Goal: Task Accomplishment & Management: Manage account settings

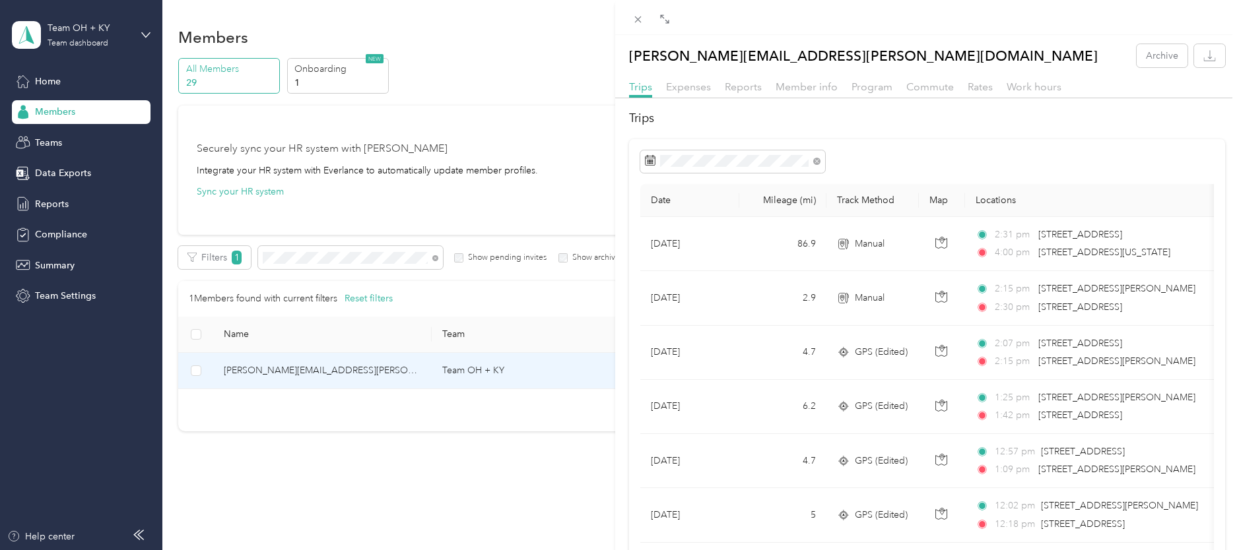
click at [287, 257] on div "[PERSON_NAME][EMAIL_ADDRESS][PERSON_NAME][DOMAIN_NAME] Archive Trips Expenses R…" at bounding box center [619, 275] width 1239 height 550
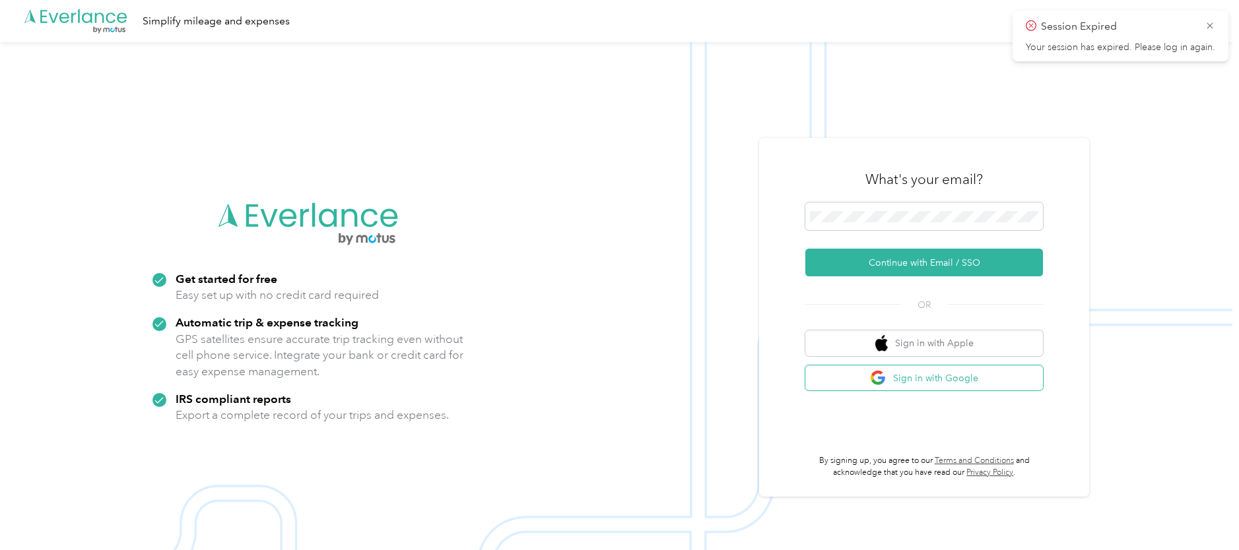
click at [933, 381] on button "Sign in with Google" at bounding box center [924, 379] width 238 height 26
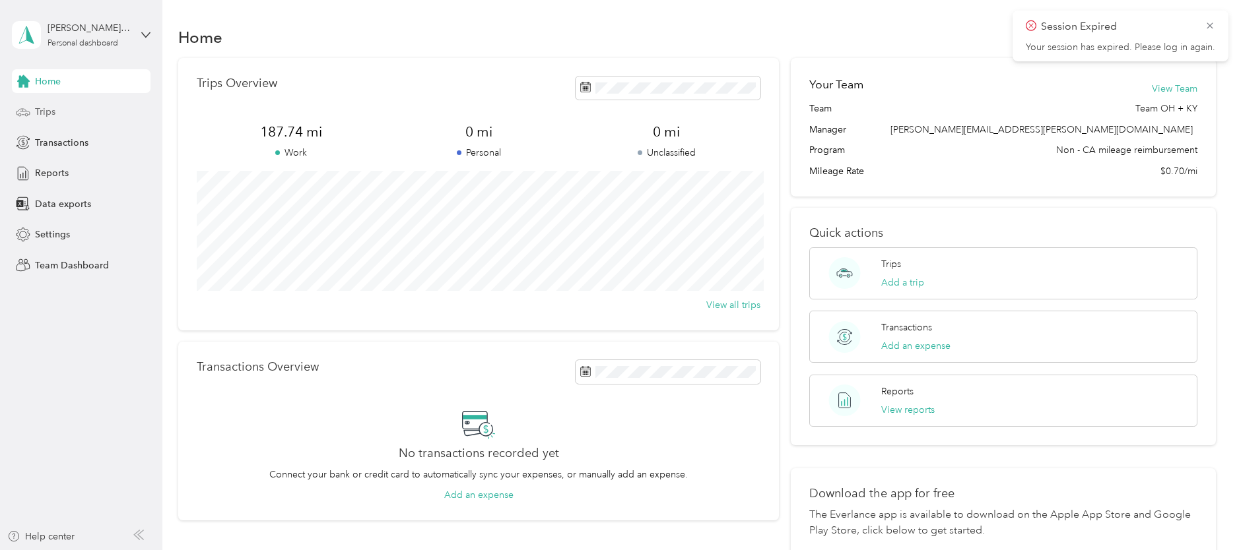
click at [47, 110] on span "Trips" at bounding box center [45, 112] width 20 height 14
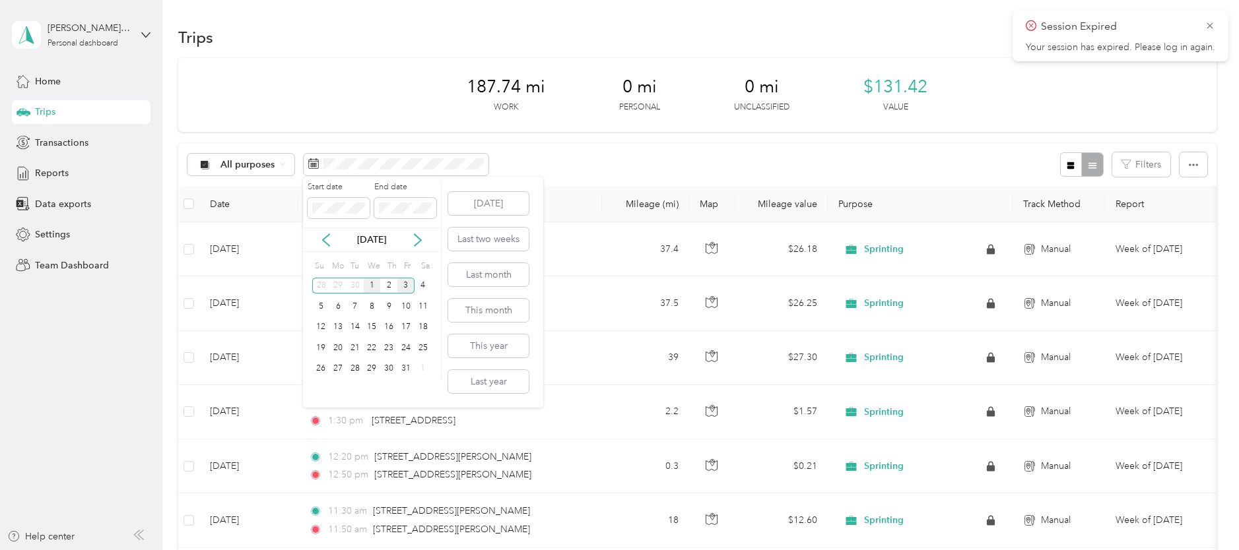
click at [372, 288] on div "1" at bounding box center [372, 286] width 17 height 16
click at [386, 290] on div "2" at bounding box center [388, 286] width 17 height 16
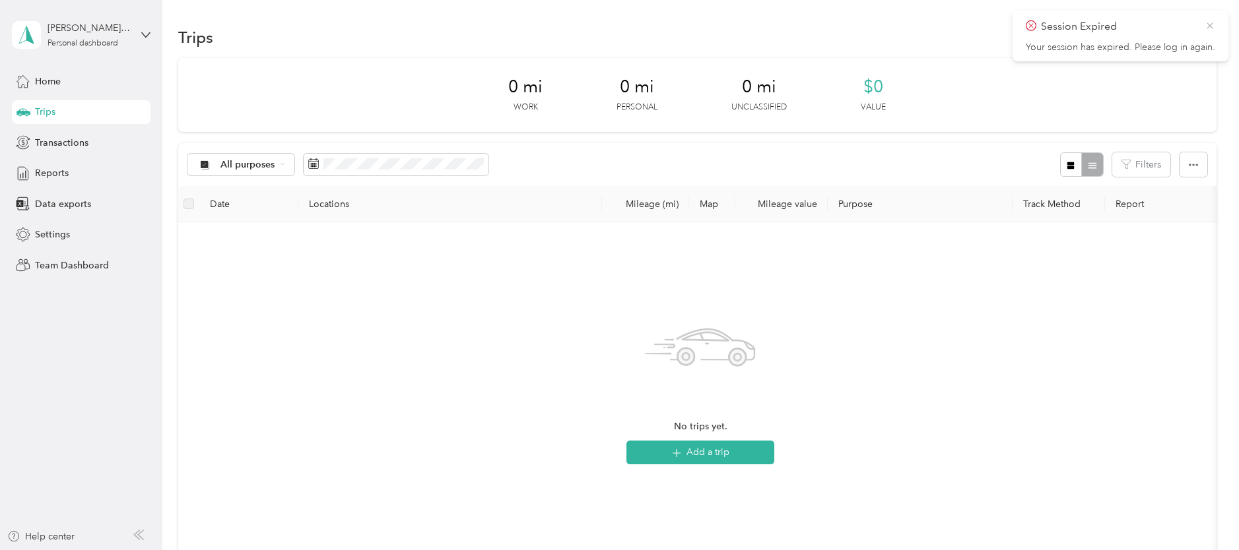
click at [1210, 26] on icon at bounding box center [1209, 26] width 11 height 12
click at [48, 112] on span "Trips" at bounding box center [45, 112] width 20 height 14
click at [48, 81] on span "Home" at bounding box center [48, 82] width 26 height 14
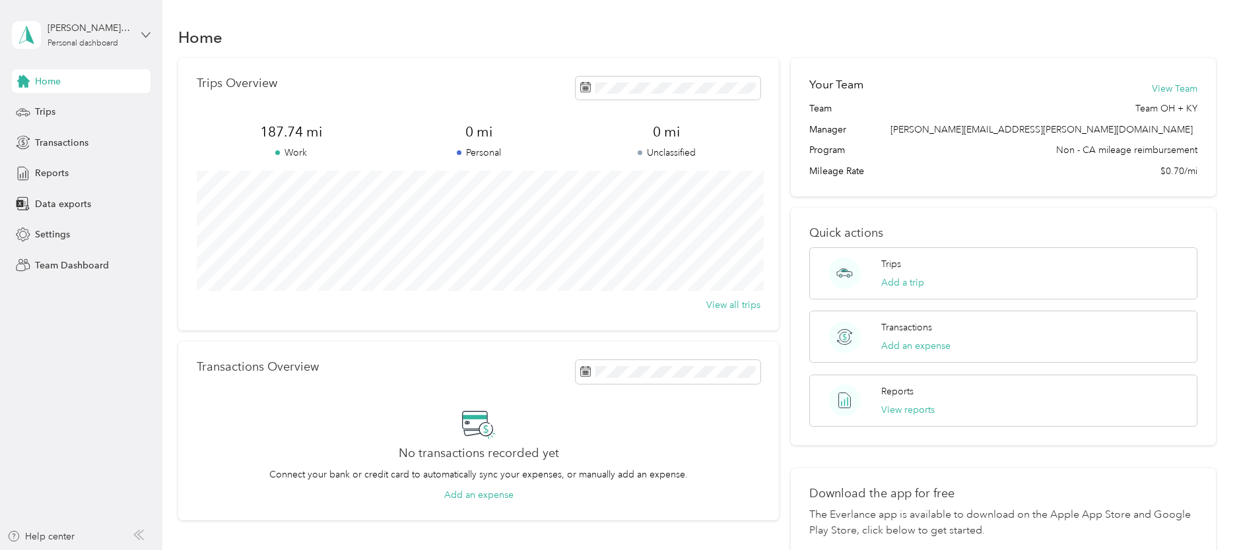
click at [145, 38] on icon at bounding box center [145, 34] width 9 height 9
click at [69, 106] on div "Team dashboard" at bounding box center [59, 109] width 71 height 14
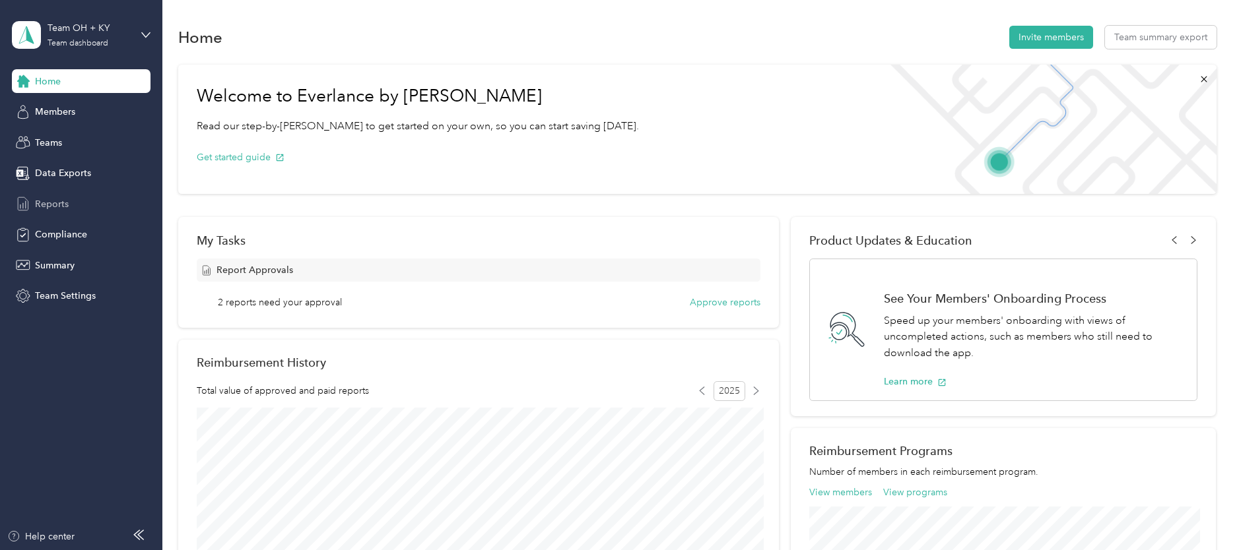
click at [42, 208] on span "Reports" at bounding box center [52, 204] width 34 height 14
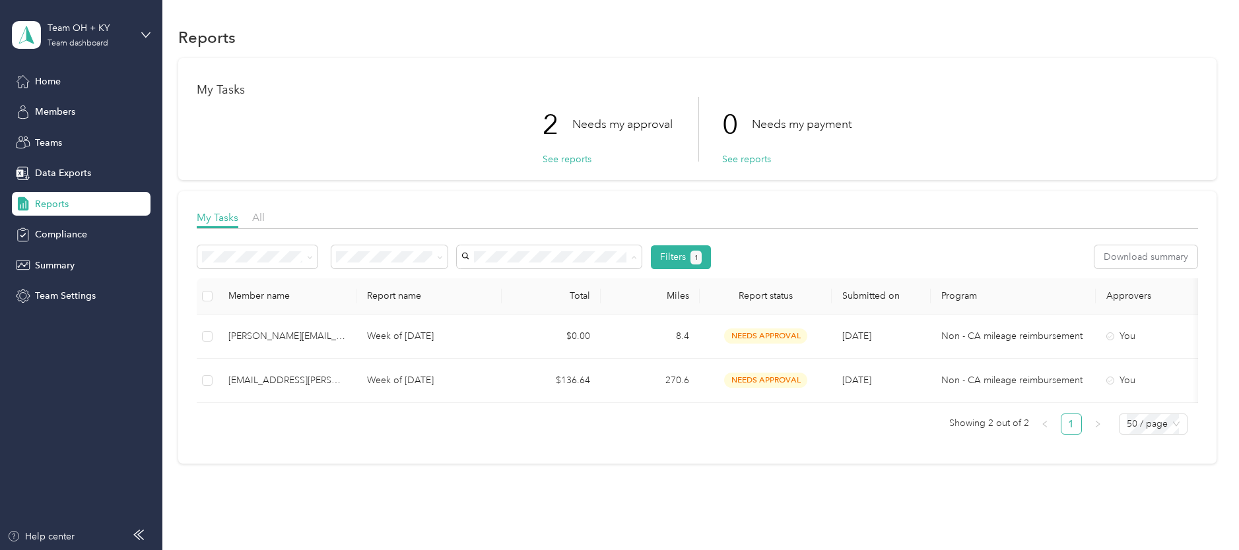
click at [503, 330] on div "[PERSON_NAME]" at bounding box center [550, 328] width 166 height 14
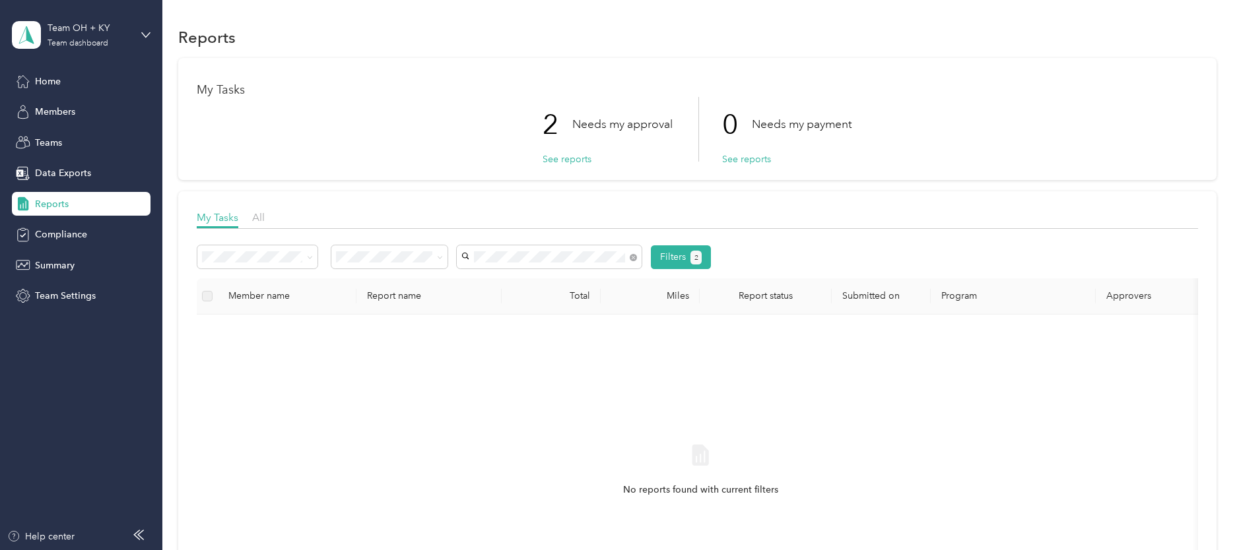
click at [55, 203] on span "Reports" at bounding box center [52, 204] width 34 height 14
click at [61, 111] on span "Members" at bounding box center [55, 112] width 40 height 14
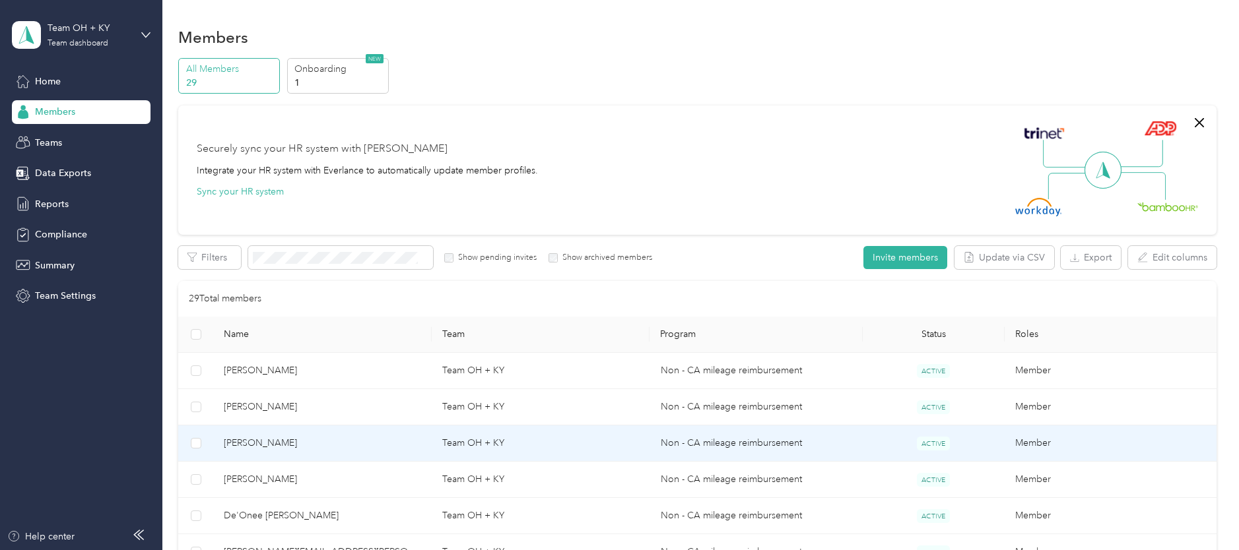
click at [263, 443] on span "[PERSON_NAME]" at bounding box center [322, 443] width 197 height 15
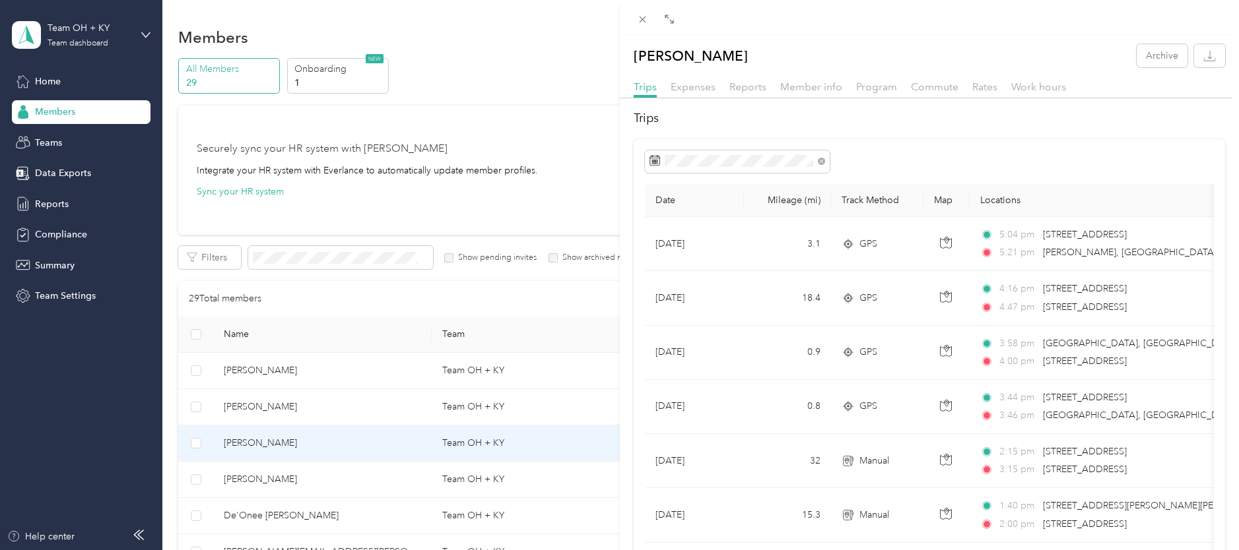
click at [245, 444] on div "[PERSON_NAME] Archive Trips Expenses Reports Member info Program Commute Rates …" at bounding box center [619, 275] width 1239 height 550
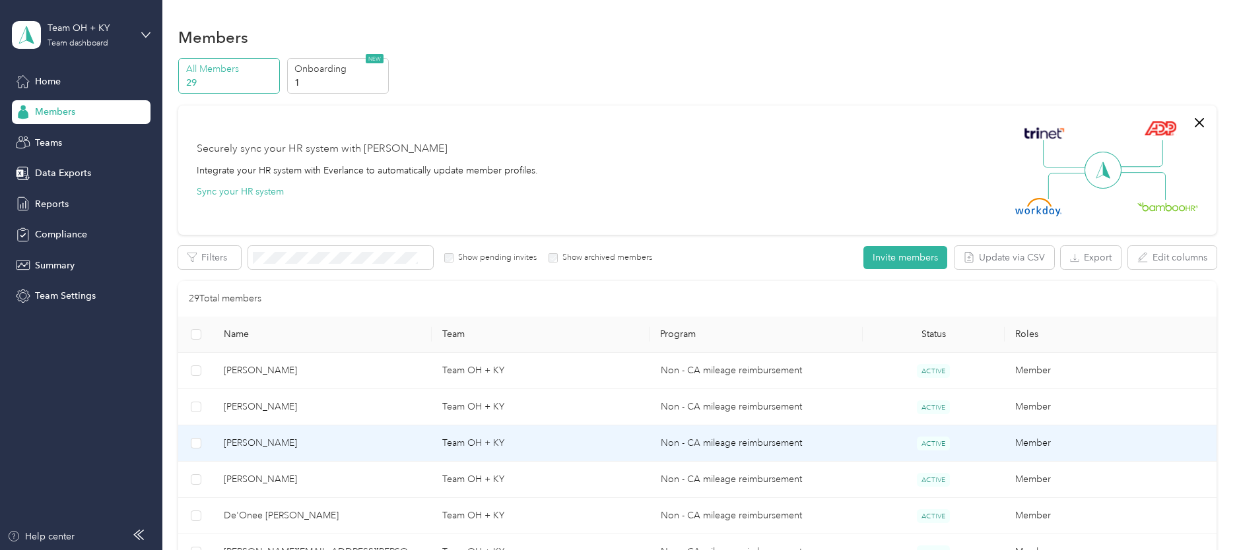
click at [263, 440] on span "[PERSON_NAME]" at bounding box center [322, 443] width 197 height 15
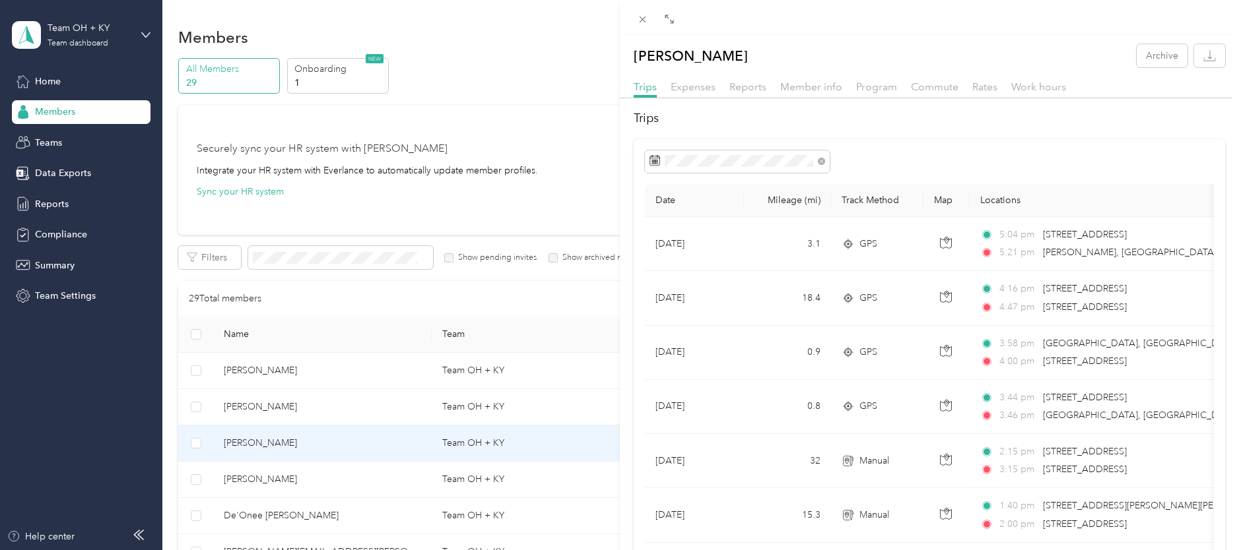
click at [256, 370] on div "[PERSON_NAME] Archive Trips Expenses Reports Member info Program Commute Rates …" at bounding box center [619, 275] width 1239 height 550
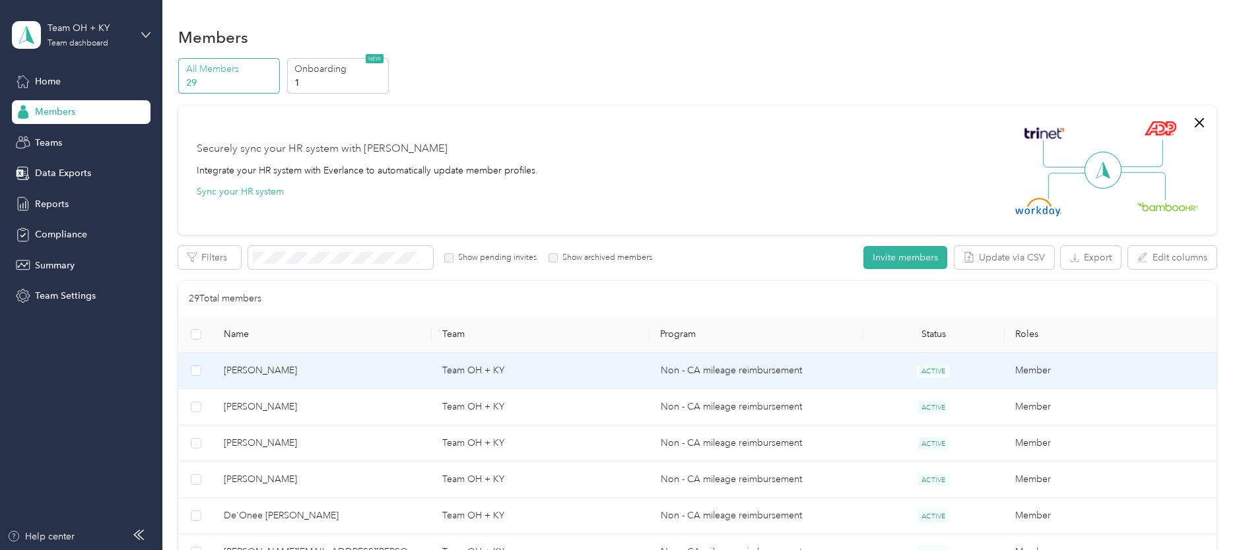
click at [273, 374] on span "[PERSON_NAME]" at bounding box center [322, 371] width 197 height 15
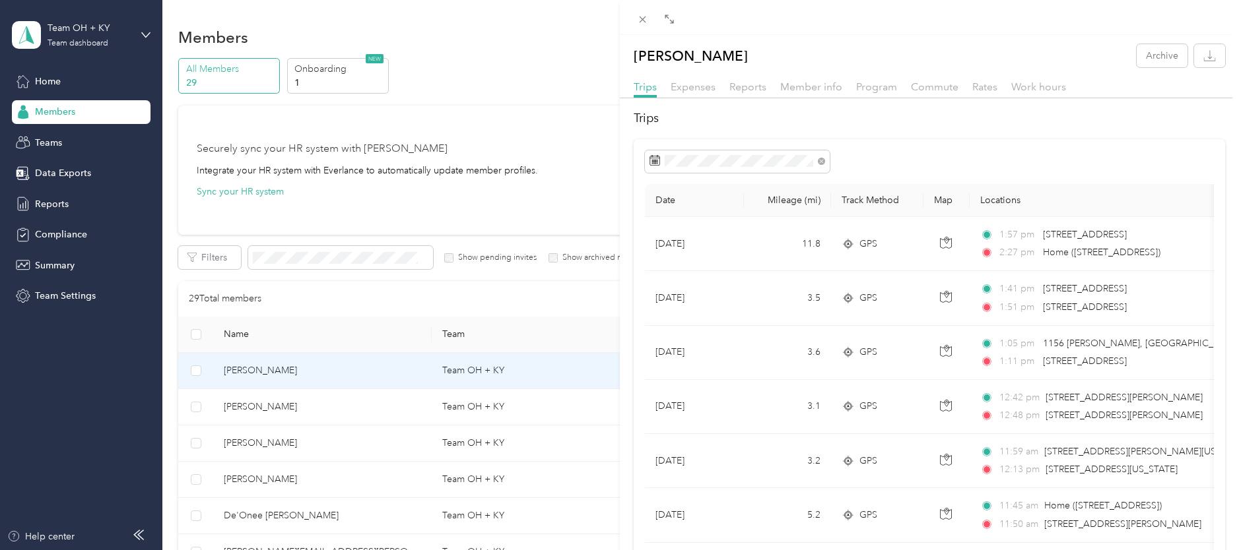
click at [304, 260] on div "[PERSON_NAME] Archive Trips Expenses Reports Member info Program Commute Rates …" at bounding box center [619, 275] width 1239 height 550
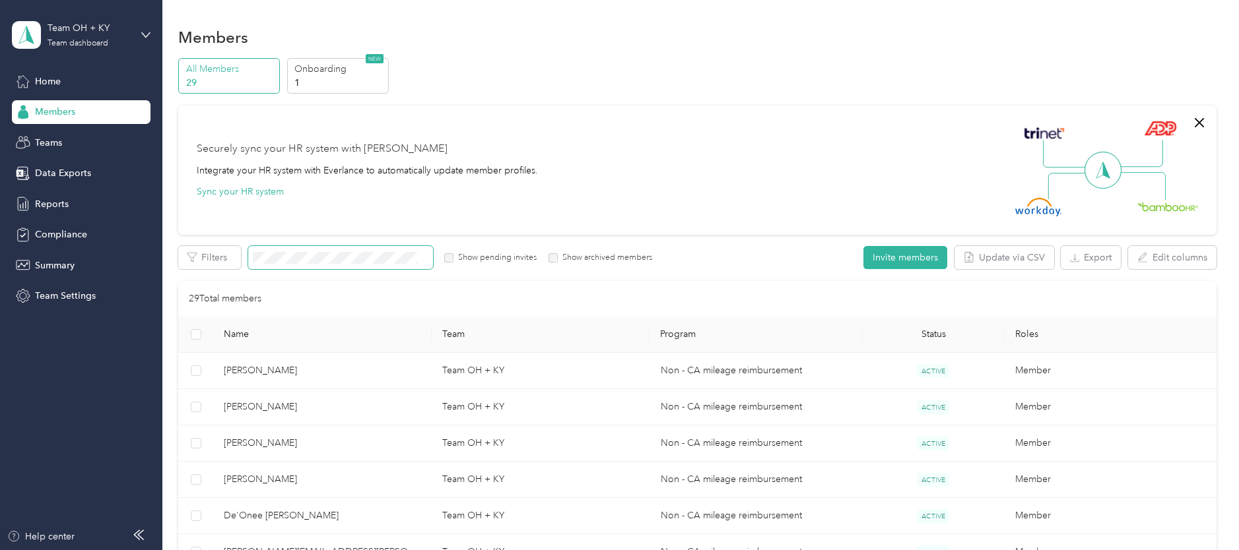
click at [287, 267] on span at bounding box center [340, 257] width 185 height 23
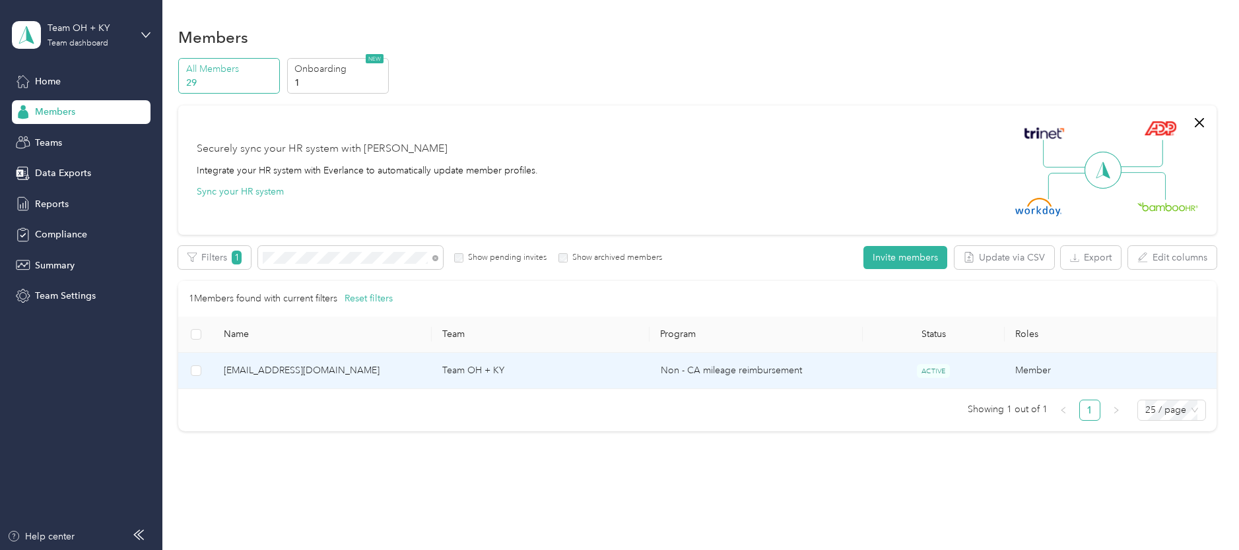
click at [285, 364] on span "[EMAIL_ADDRESS][DOMAIN_NAME]" at bounding box center [322, 371] width 197 height 15
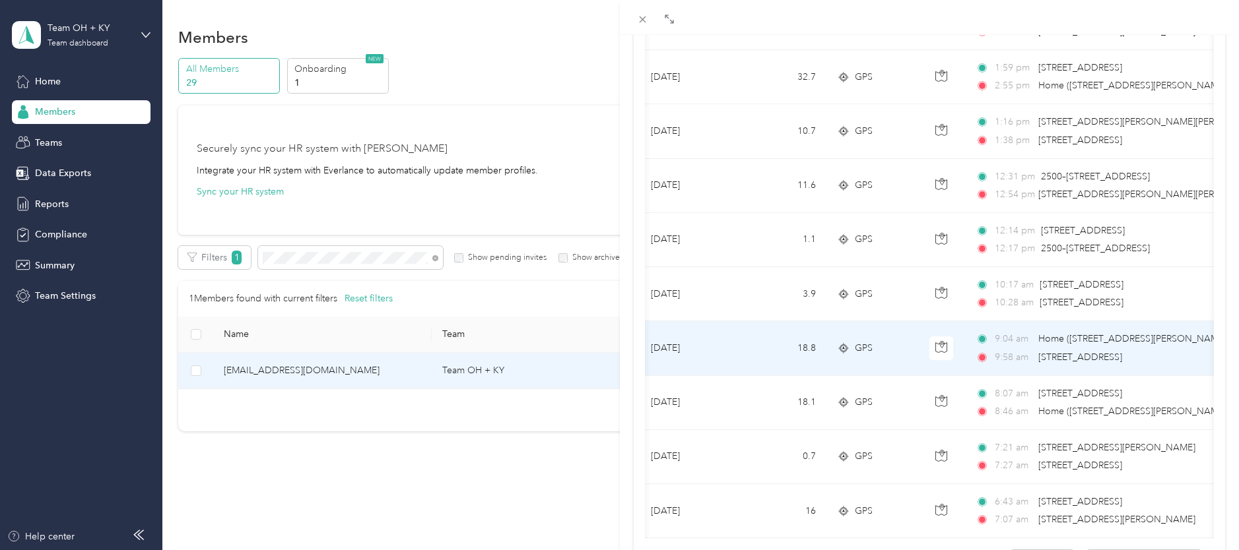
scroll to position [1116, 0]
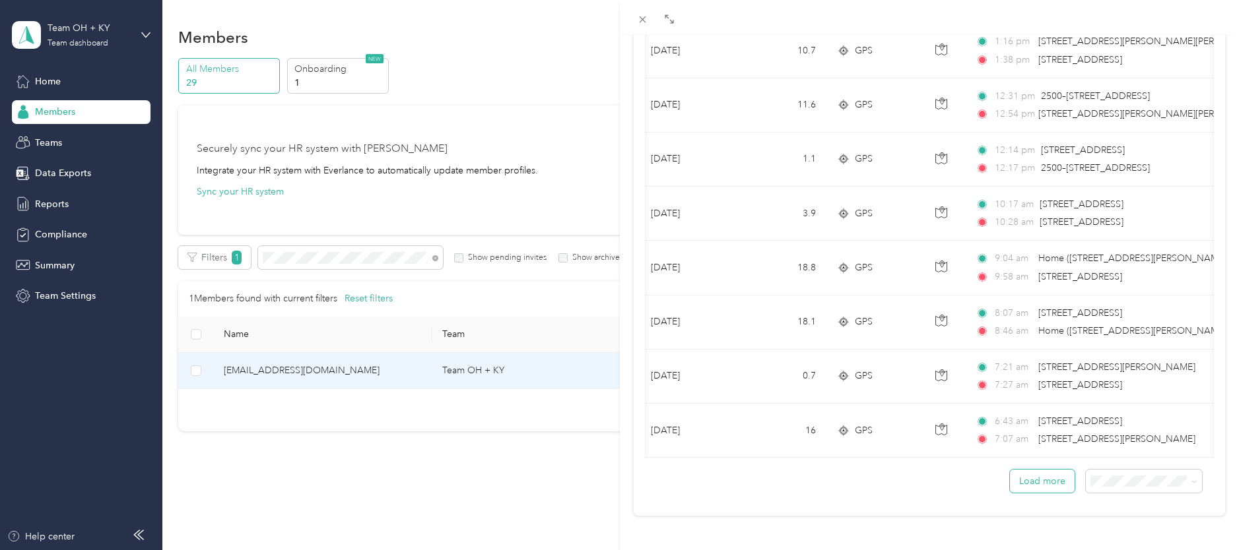
click at [1043, 486] on button "Load more" at bounding box center [1042, 481] width 65 height 23
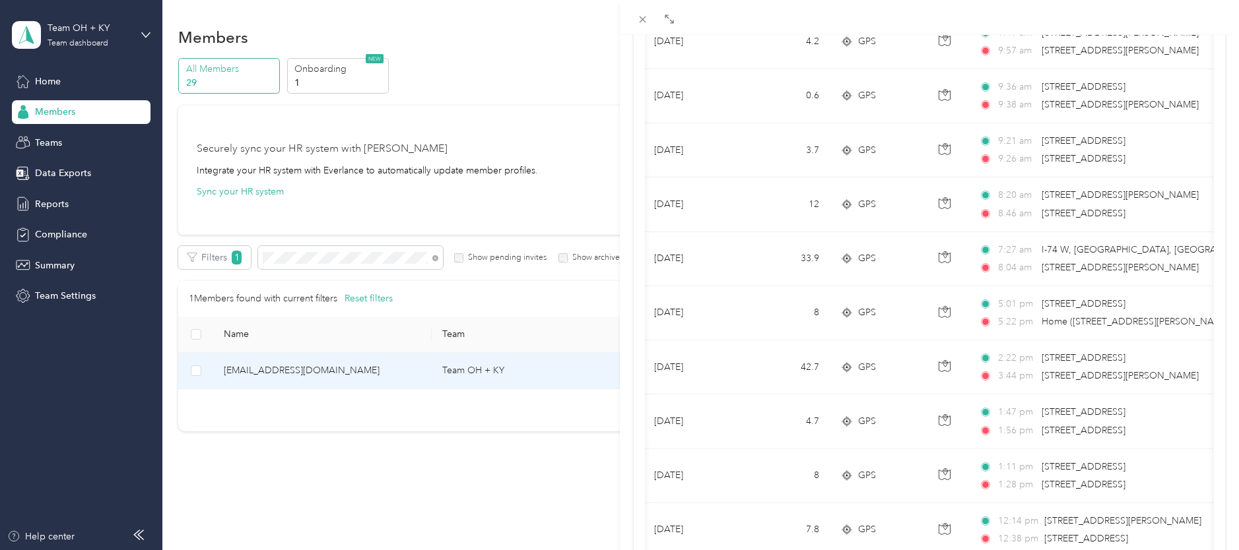
scroll to position [0, 0]
